Goal: Task Accomplishment & Management: Use online tool/utility

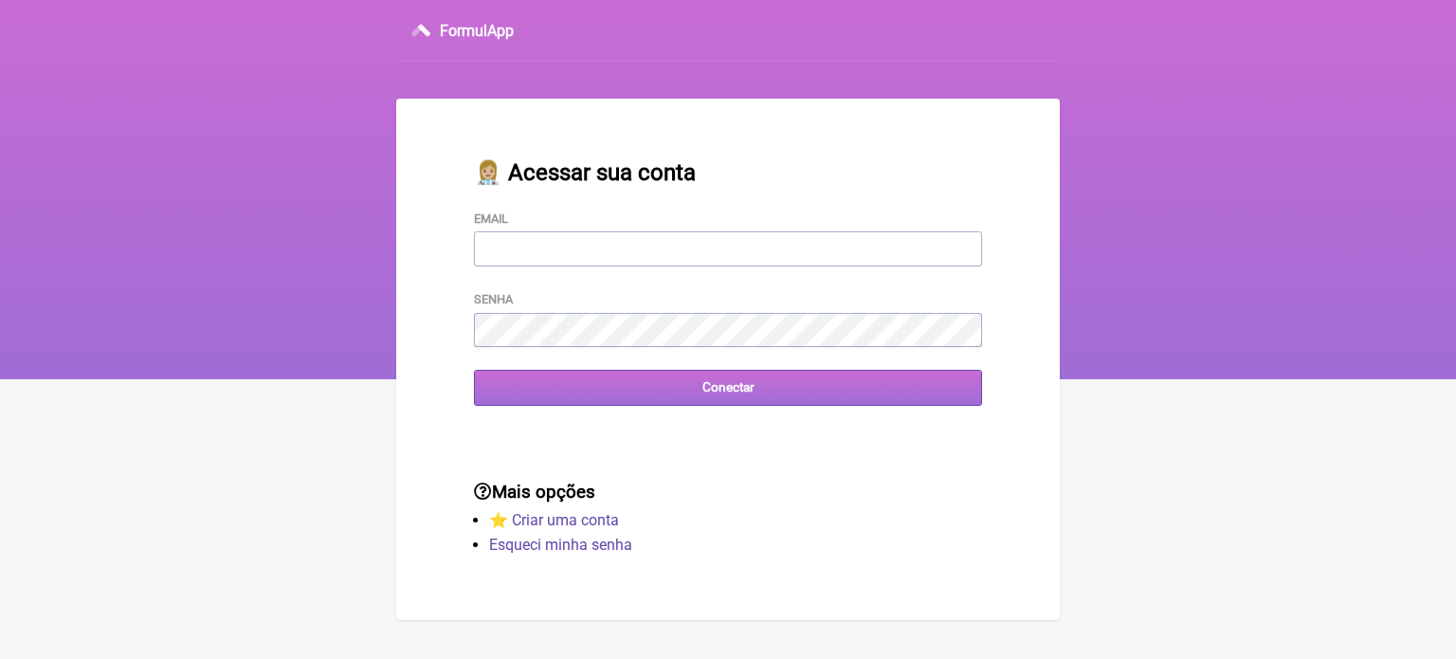
type input "[EMAIL_ADDRESS][DOMAIN_NAME]"
click at [589, 382] on input "Conectar" at bounding box center [728, 387] width 508 height 35
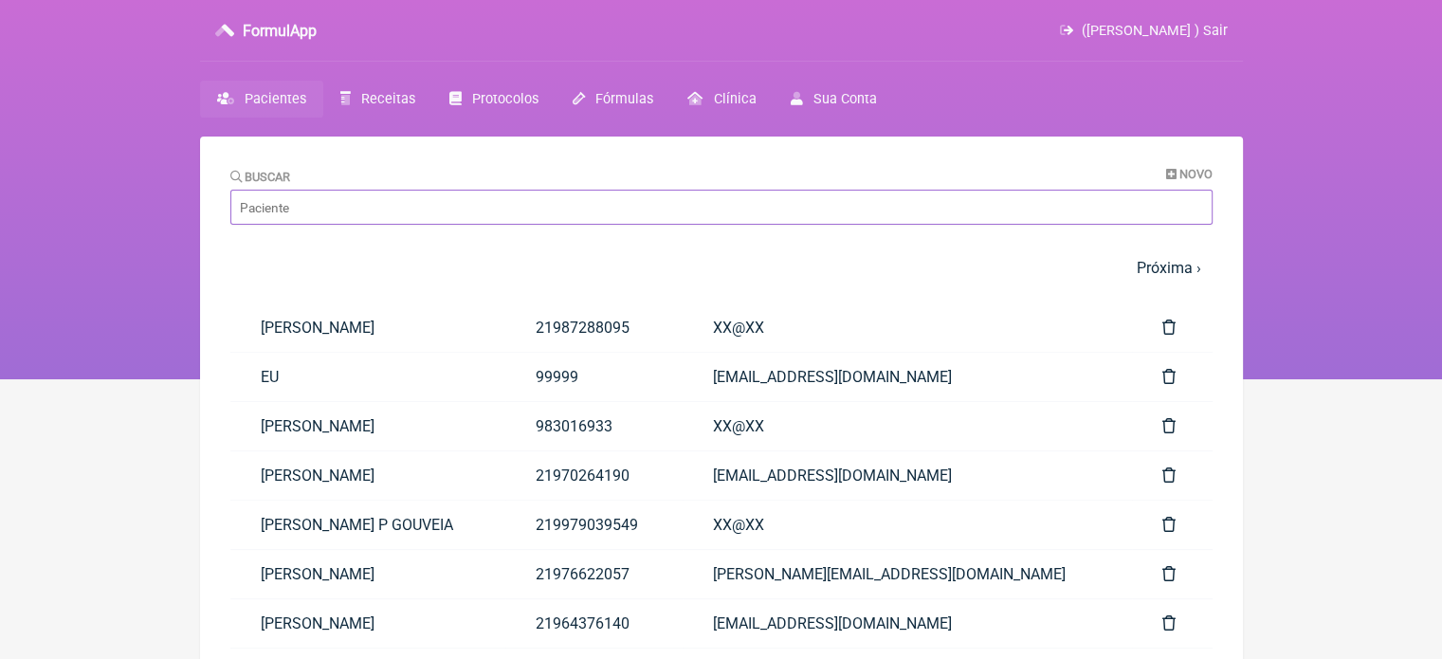
click at [356, 208] on input "Buscar" at bounding box center [721, 207] width 982 height 35
paste input "ELIANE MEDEIROS TEIXEIRA"
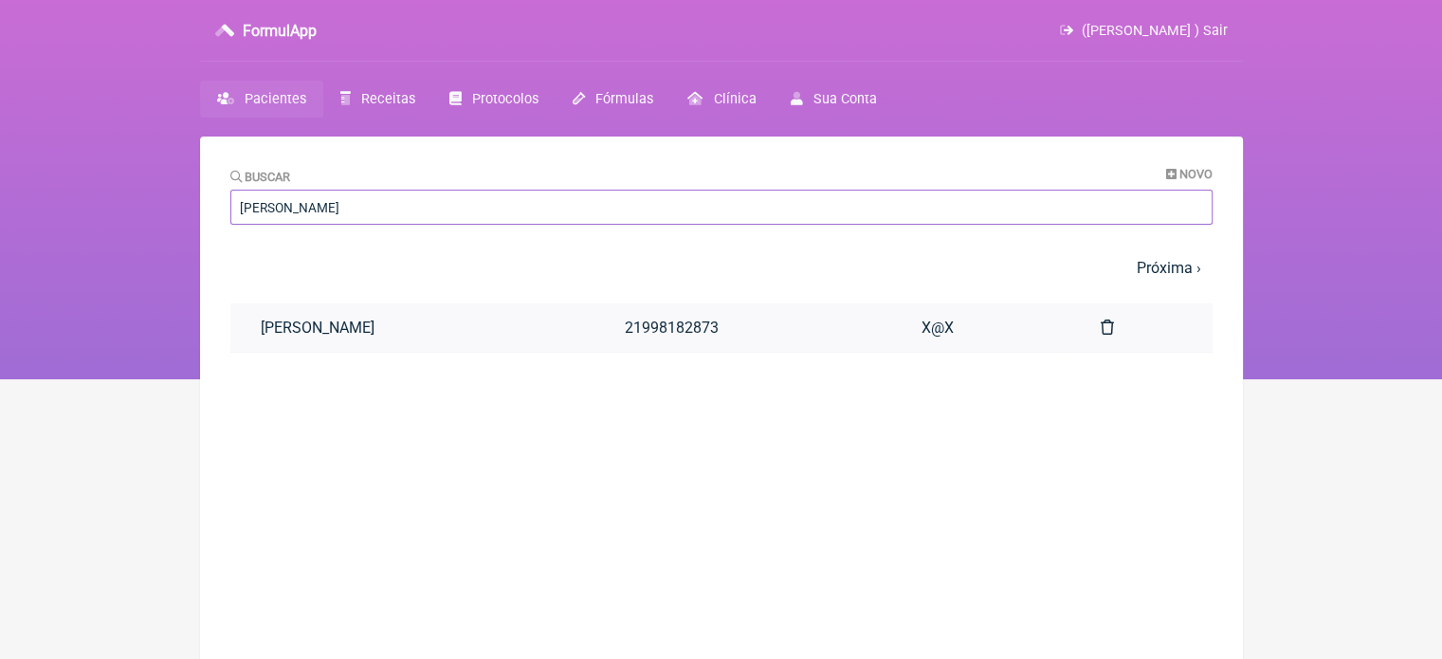
type input "ELIANE MEDEIROS TEIXEIRA"
click at [389, 318] on link "ELIANE MEDEIROS TEIXEIRA" at bounding box center [412, 327] width 364 height 48
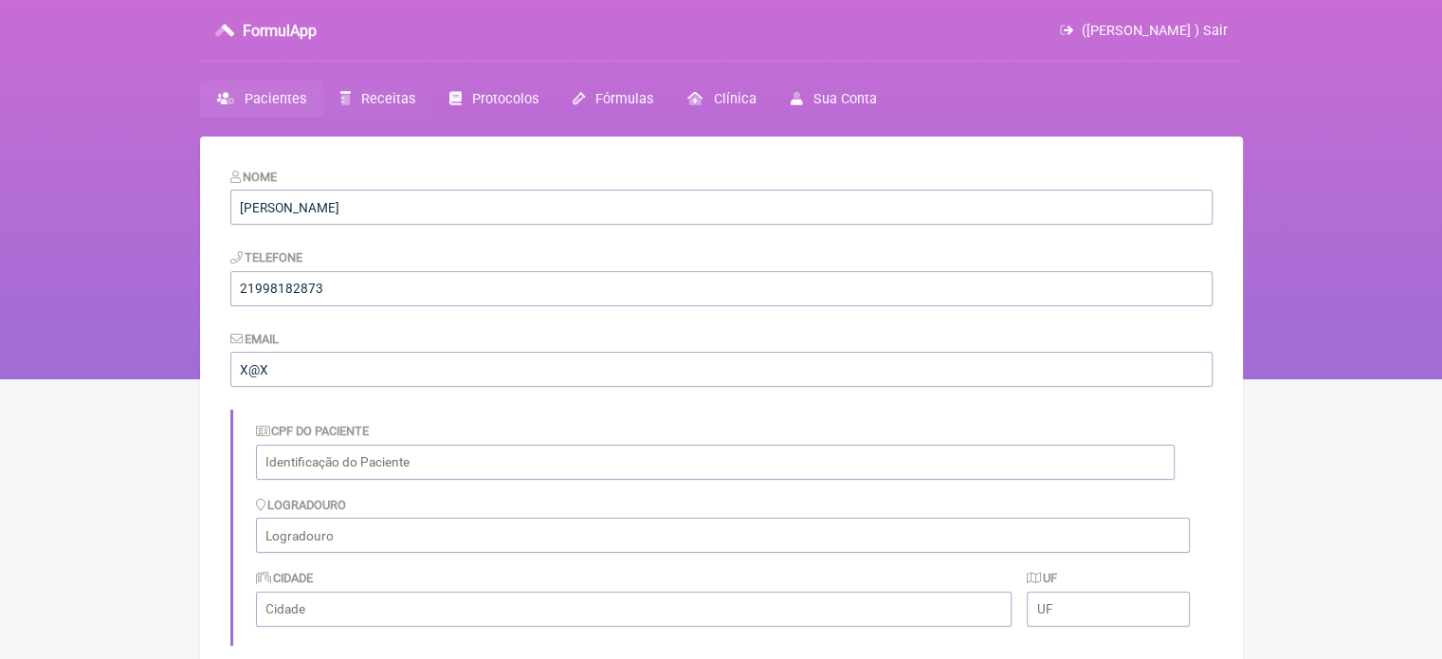
click at [368, 98] on span "Receitas" at bounding box center [388, 99] width 54 height 16
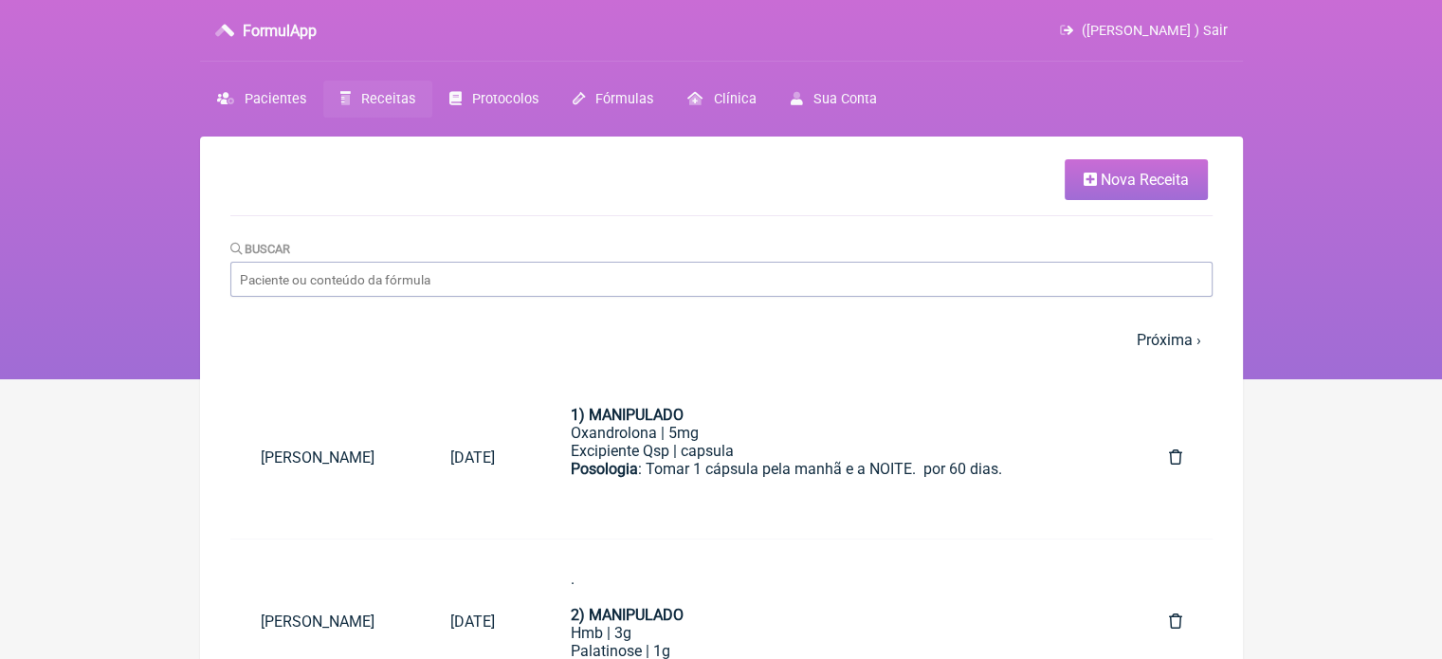
click at [1129, 171] on span "Nova Receita" at bounding box center [1144, 180] width 88 height 18
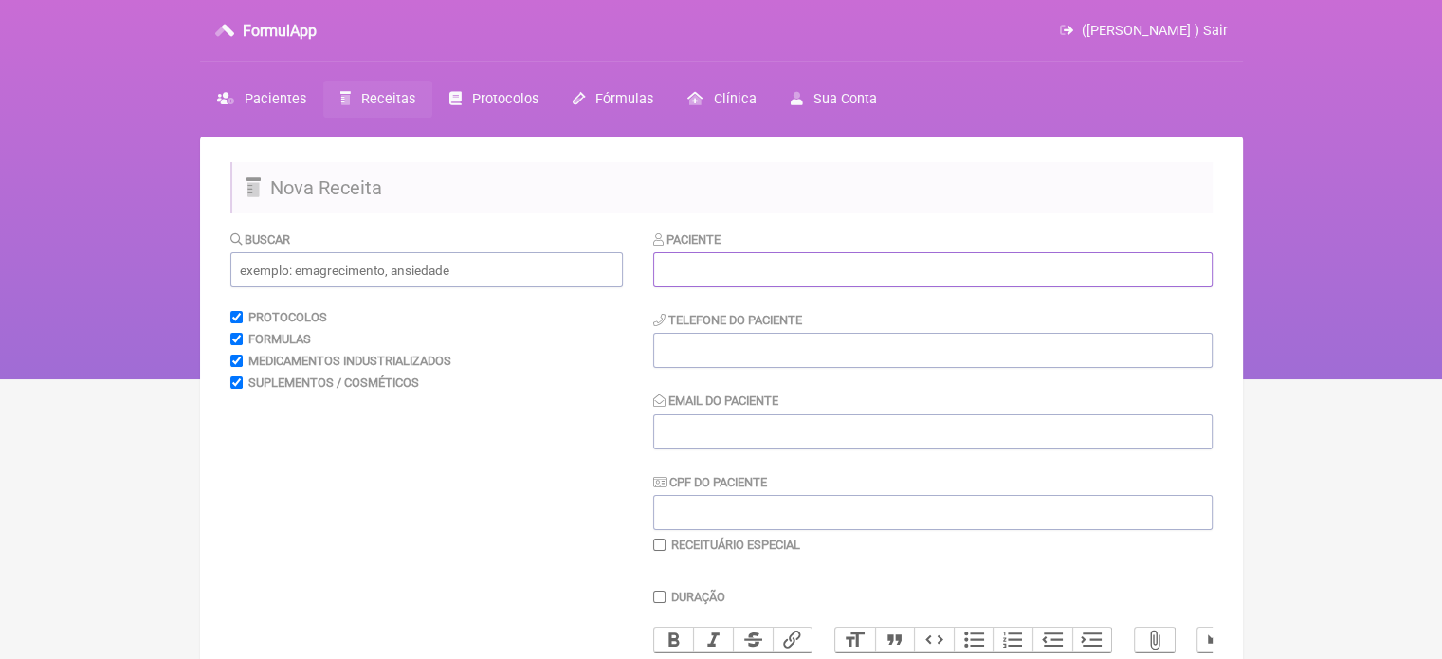
click at [747, 277] on input "text" at bounding box center [932, 269] width 559 height 35
paste input "ELIANE MEDEIROS TEIXEIRA"
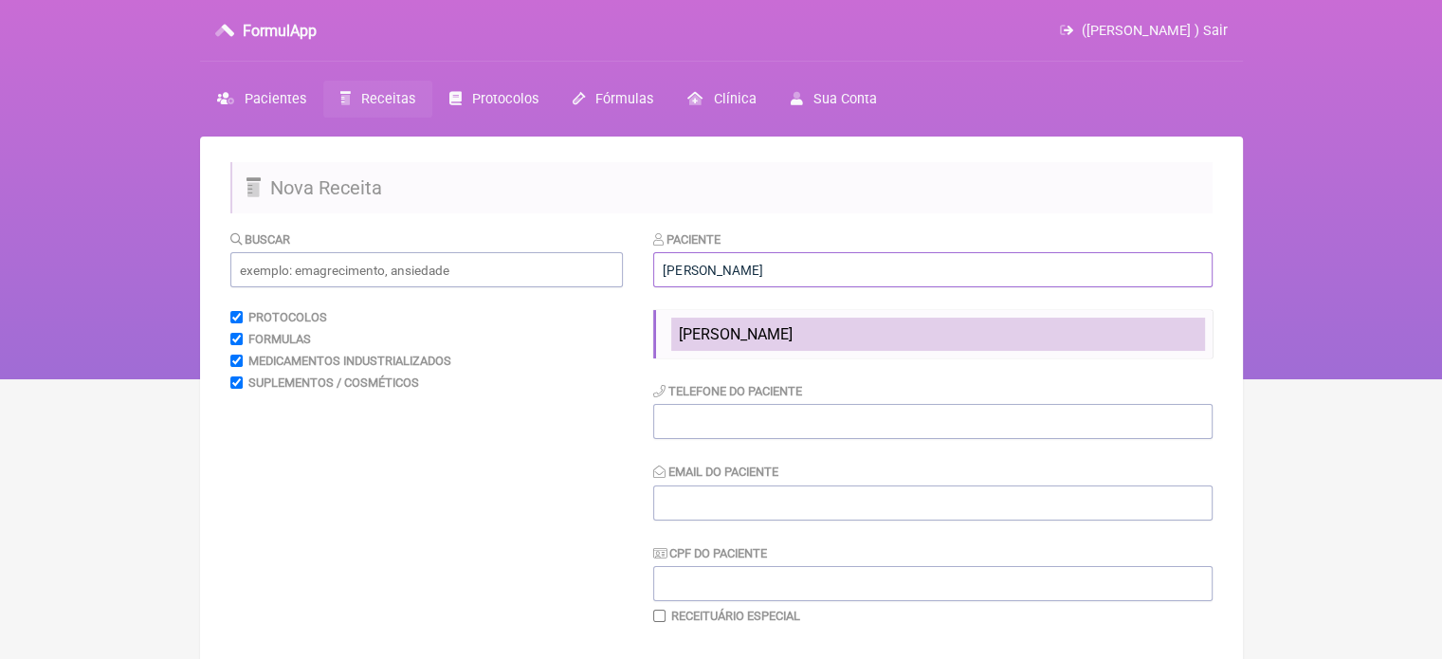
type input "ELIANE MEDEIROS TEIXEIRA"
click at [739, 340] on span "ELIANE MEDEIROS TEIXEIRA" at bounding box center [736, 334] width 114 height 18
type input "21998182873"
type input "X@X"
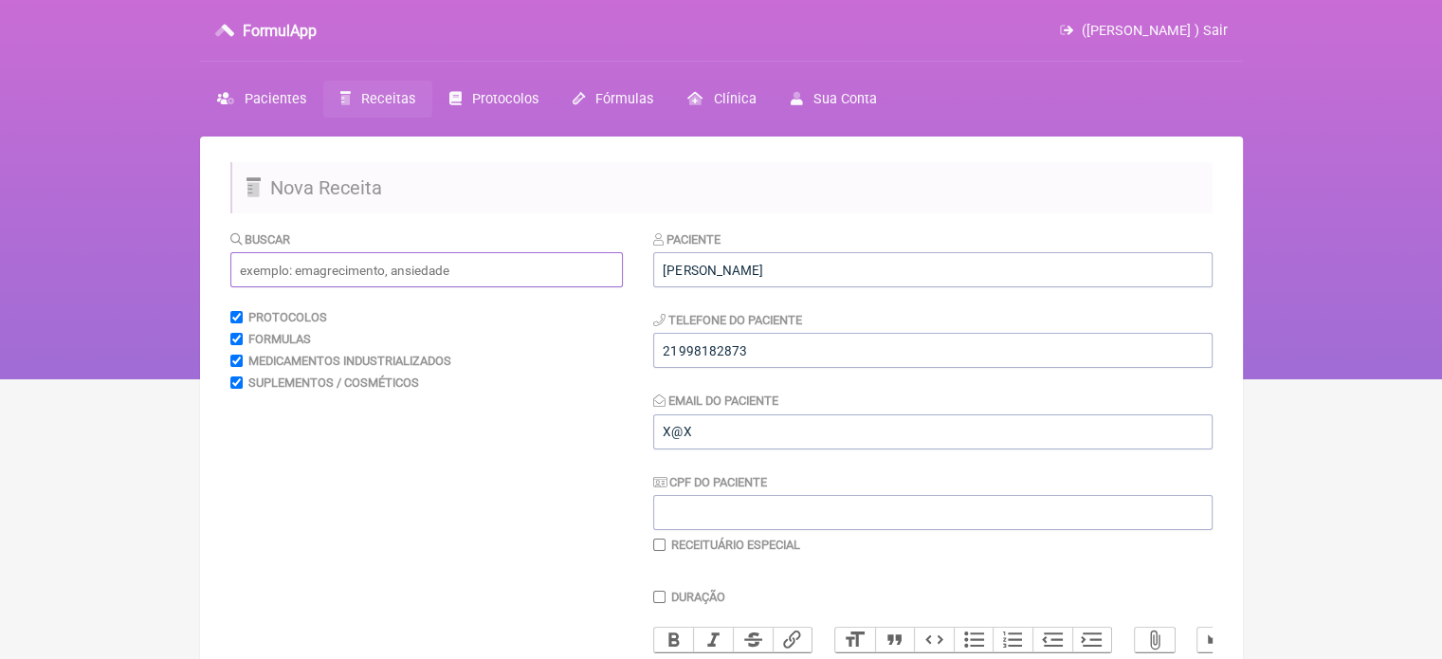
click at [389, 268] on input "text" at bounding box center [426, 269] width 392 height 35
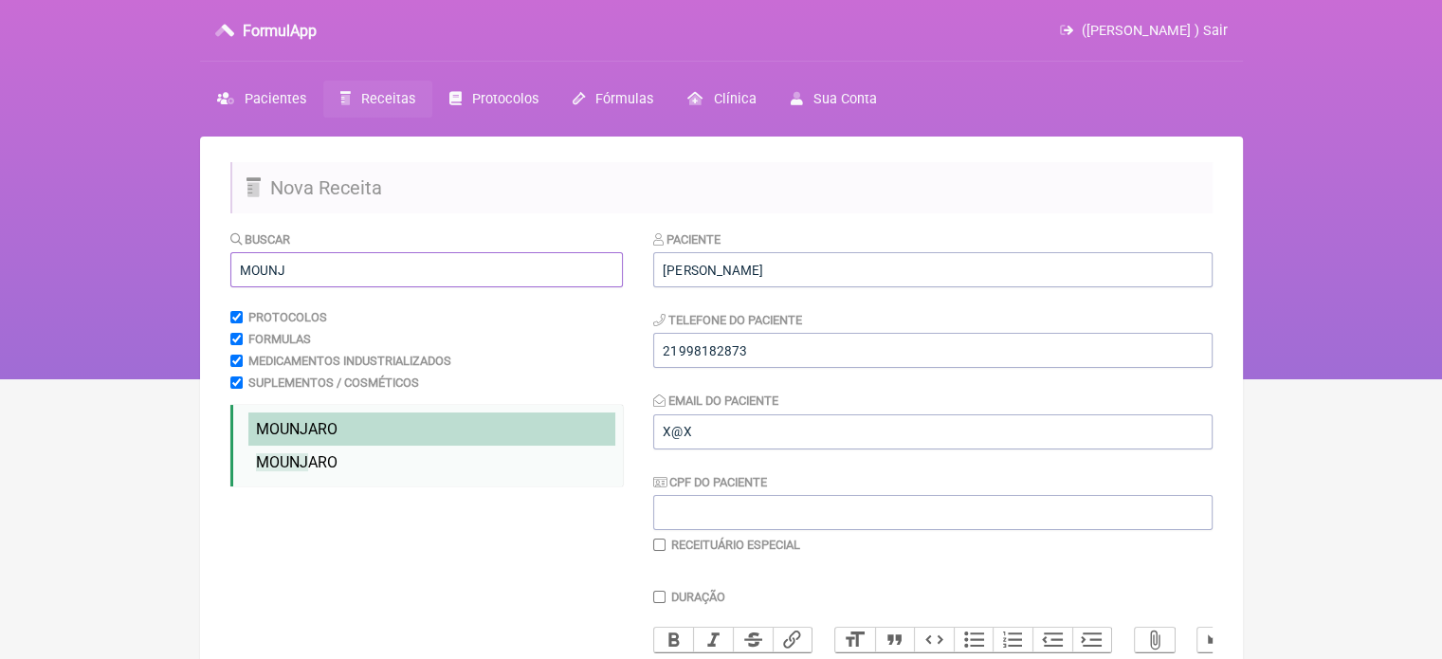
type input "MOUNJ"
click at [325, 423] on span "MOUNJ ARO" at bounding box center [297, 429] width 82 height 18
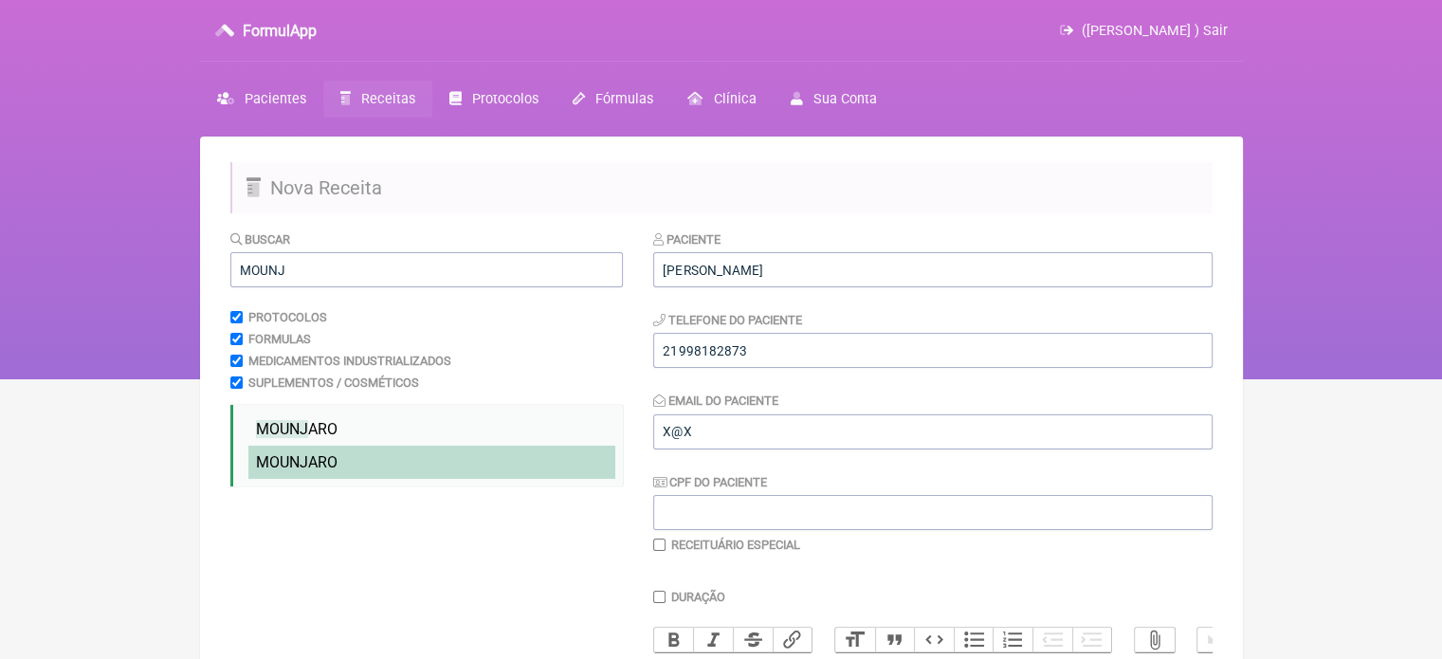
click at [315, 458] on span "MOUNJ ARO" at bounding box center [297, 462] width 82 height 18
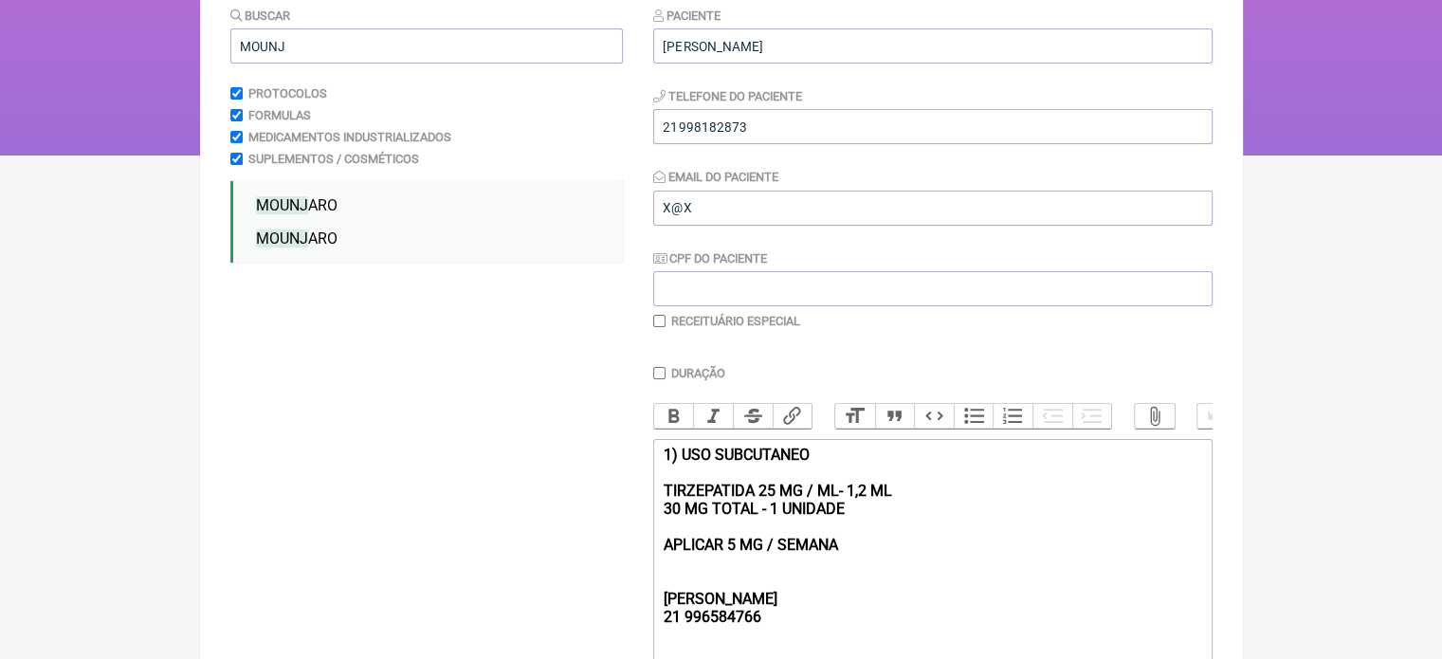
scroll to position [474, 0]
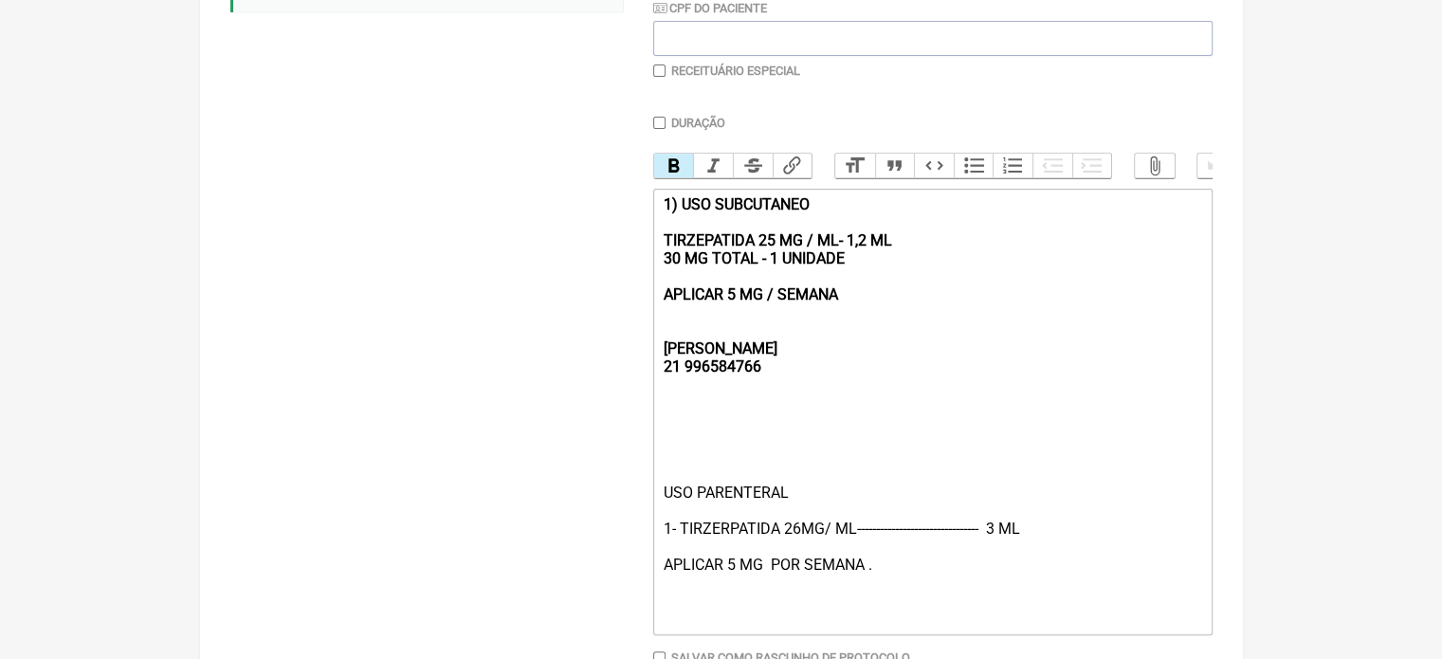
drag, startPoint x: 808, startPoint y: 323, endPoint x: 635, endPoint y: 215, distance: 204.3
click at [635, 215] on form "Buscar MOUNJ Protocolos Formulas Medicamentos Industrializados Suplementos / Co…" at bounding box center [721, 246] width 982 height 982
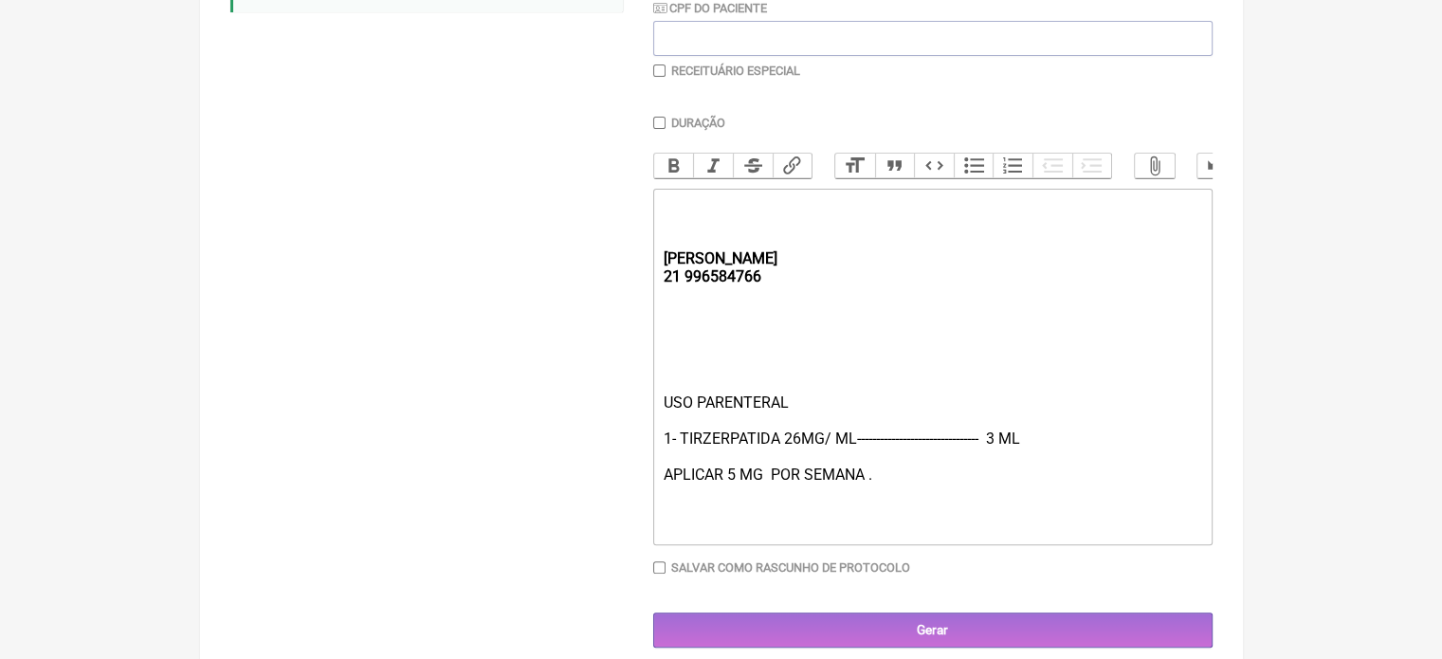
type trix-editor "<div><strong><br><br><br>REBECCA&nbsp;<br>21 996584766</strong></div><div><br><…"
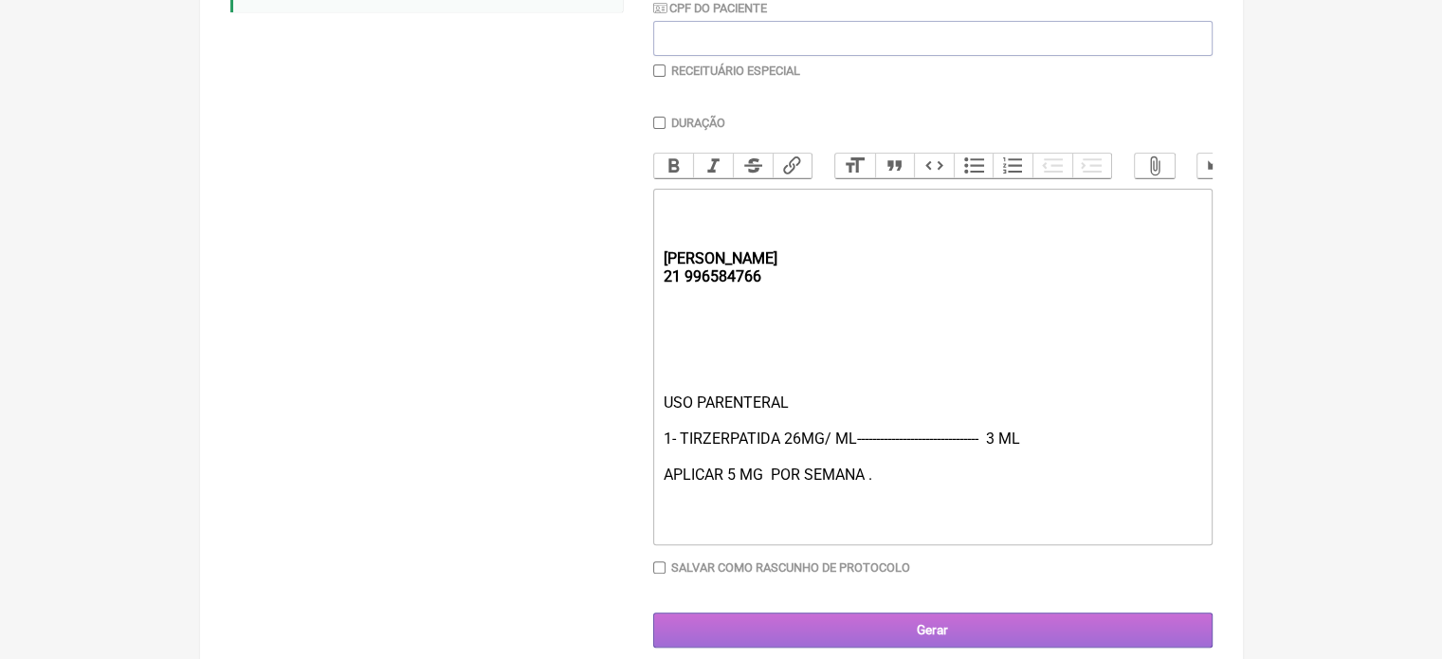
click at [943, 634] on input "Gerar" at bounding box center [932, 629] width 559 height 35
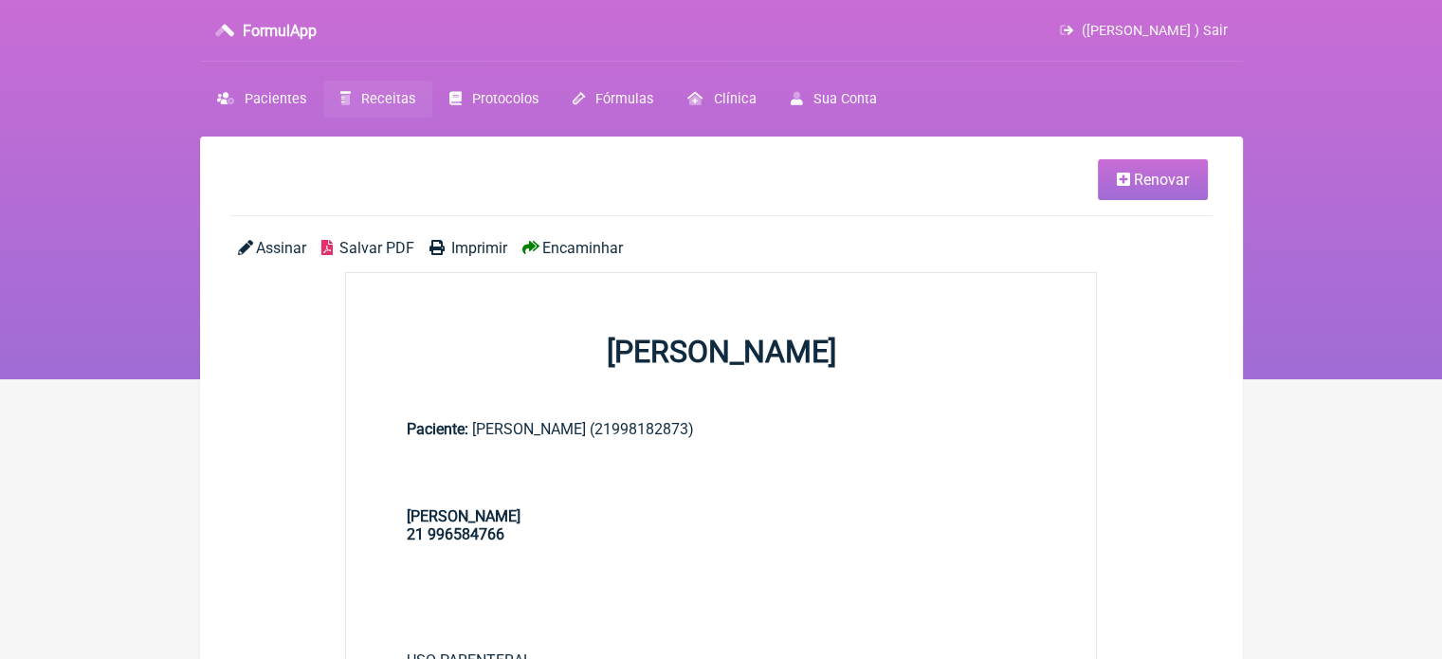
click at [475, 249] on span "Imprimir" at bounding box center [479, 248] width 56 height 18
